Goal: Task Accomplishment & Management: Use online tool/utility

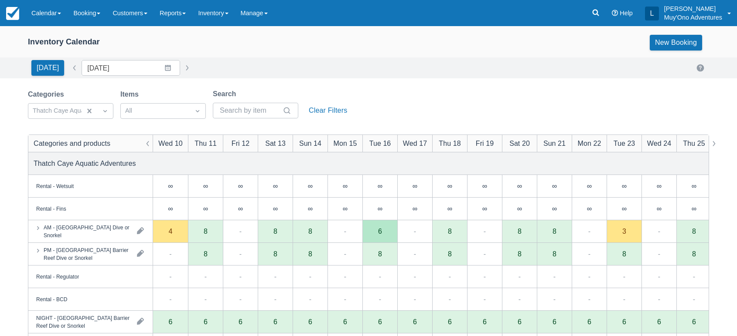
scroll to position [42, 0]
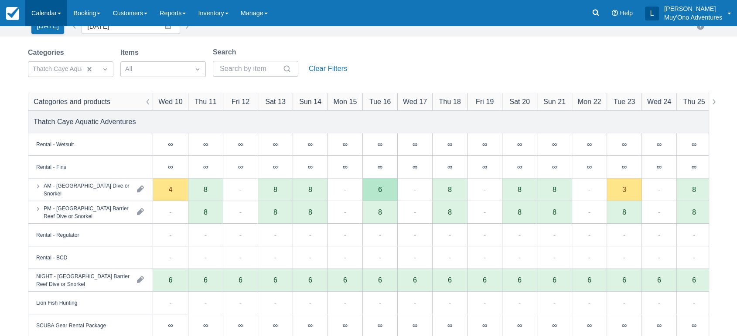
click at [55, 13] on link "Calendar" at bounding box center [46, 13] width 42 height 26
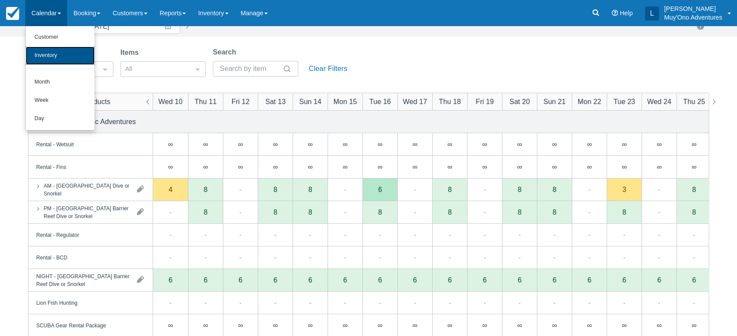
click at [59, 55] on link "Inventory" at bounding box center [60, 56] width 69 height 18
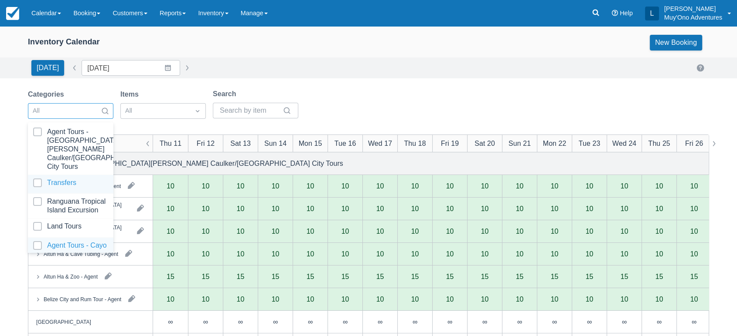
scroll to position [87, 0]
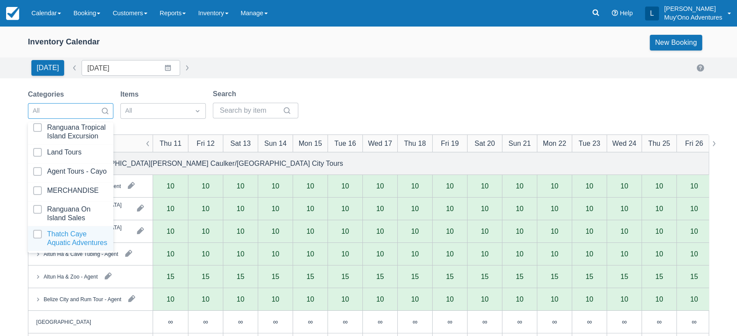
click at [64, 230] on div at bounding box center [70, 238] width 75 height 17
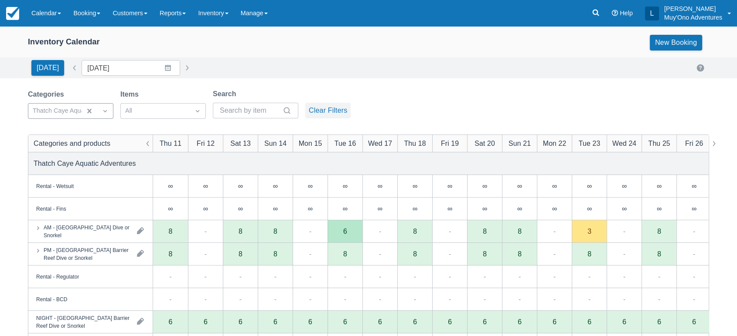
click at [334, 106] on button "Clear Filters" at bounding box center [327, 111] width 45 height 16
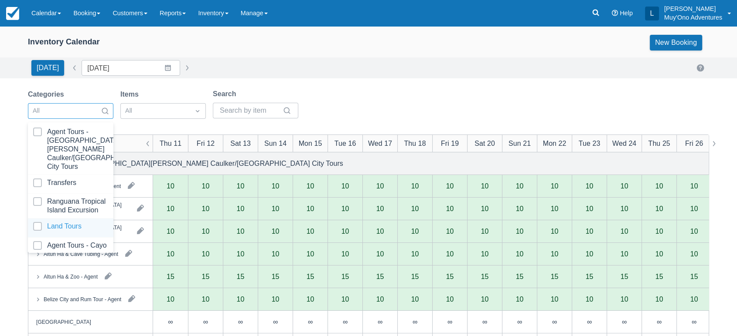
scroll to position [87, 0]
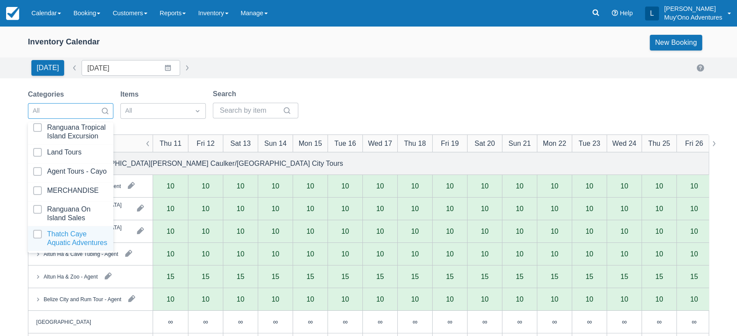
click at [76, 230] on div at bounding box center [70, 238] width 75 height 17
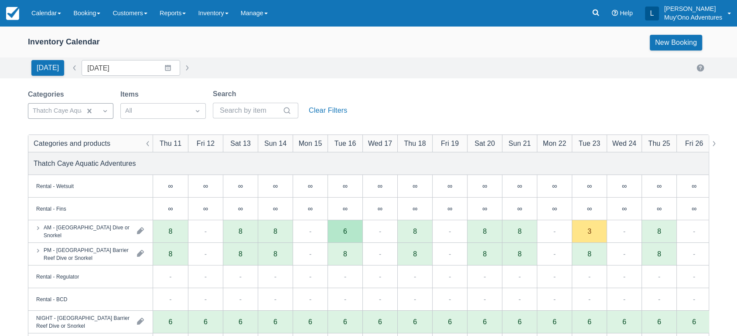
click at [456, 69] on div "[DATE] Date [DATE] Navigate forward to interact with the calendar and select a …" at bounding box center [368, 68] width 681 height 16
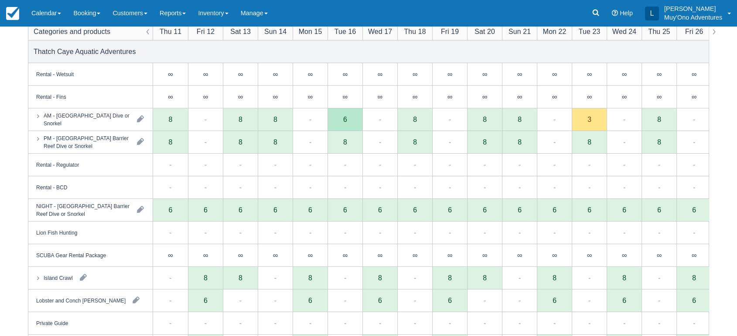
scroll to position [61, 0]
